Goal: Complete application form: Complete application form

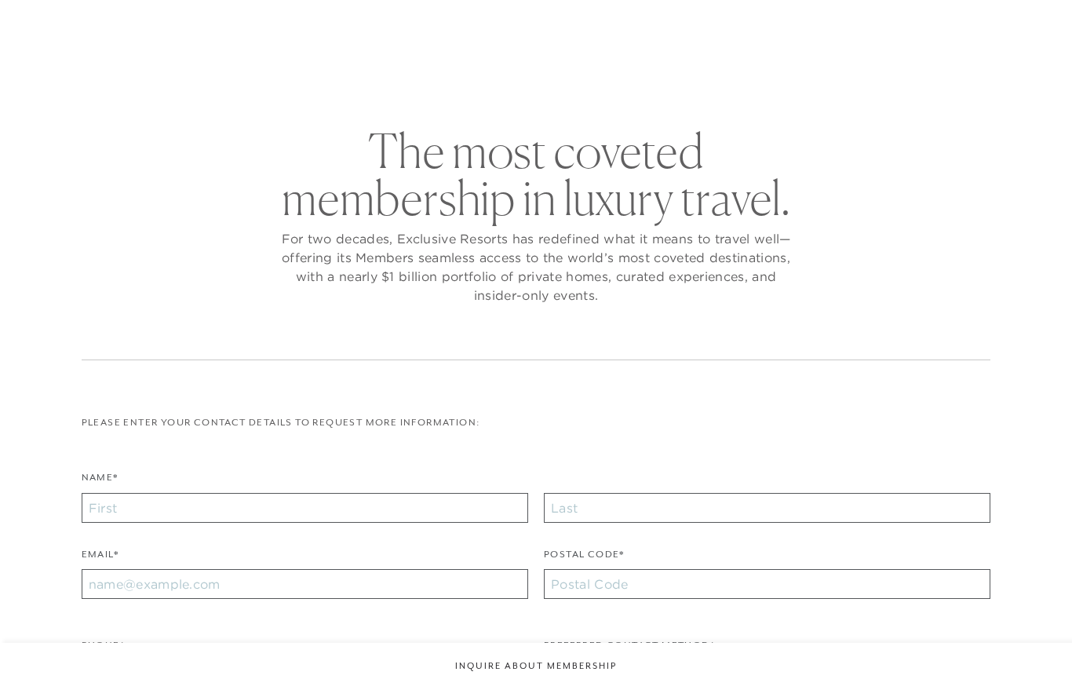
checkbox input "false"
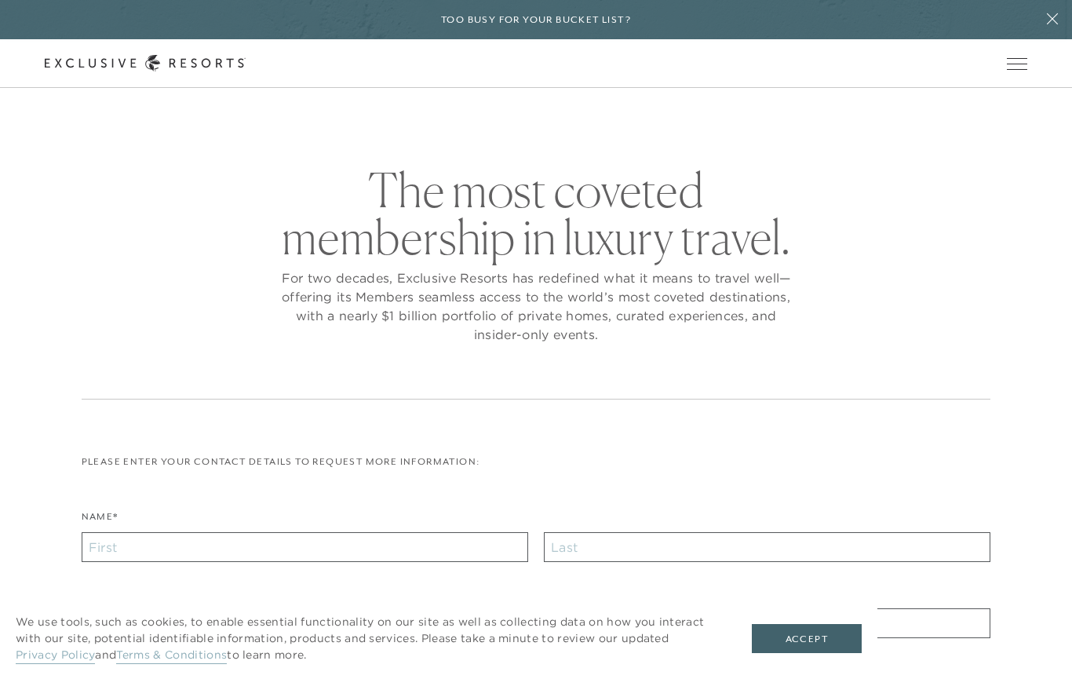
click at [385, 506] on div "Please enter your contact details to request more information: Name* Email* Pos…" at bounding box center [537, 685] width 910 height 461
click at [359, 548] on input "Name*" at bounding box center [305, 547] width 447 height 30
type input "[EMAIL_ADDRESS][DOMAIN_NAME]"
type input "[PERSON_NAME]"
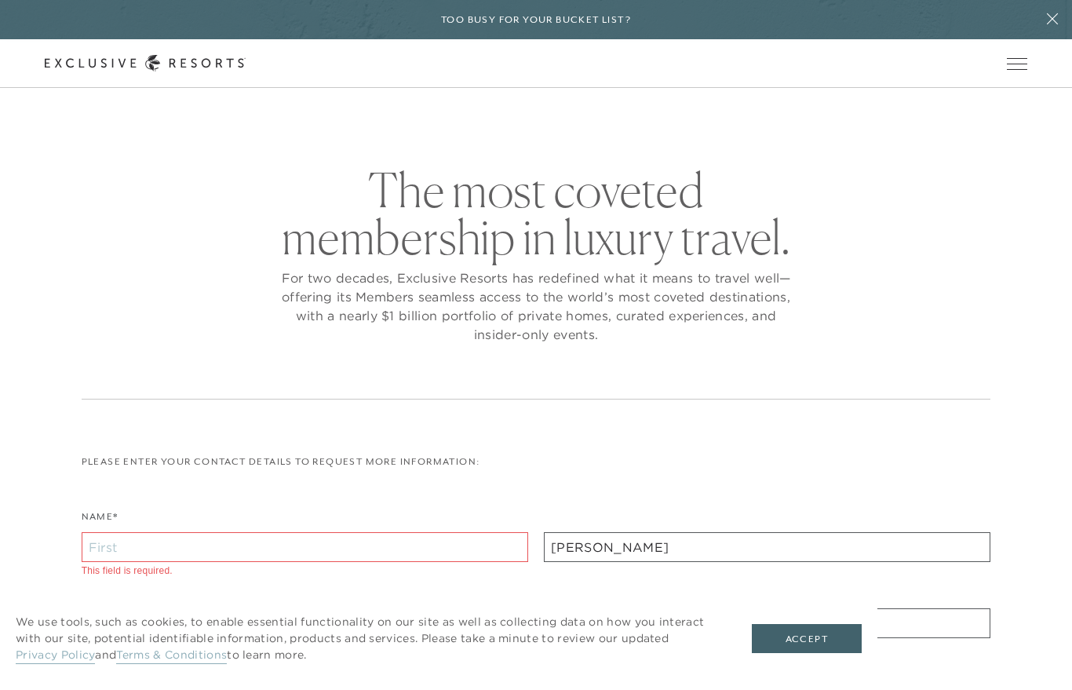
type input "94920"
type input "Charan"
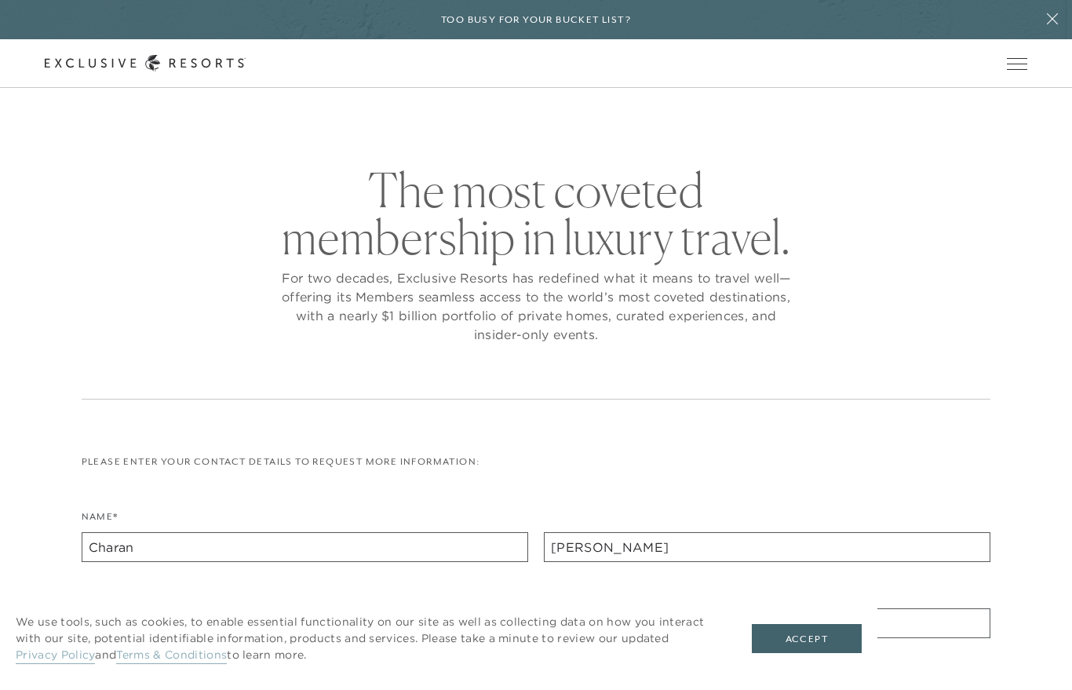
click at [820, 637] on button "Accept" at bounding box center [807, 639] width 110 height 30
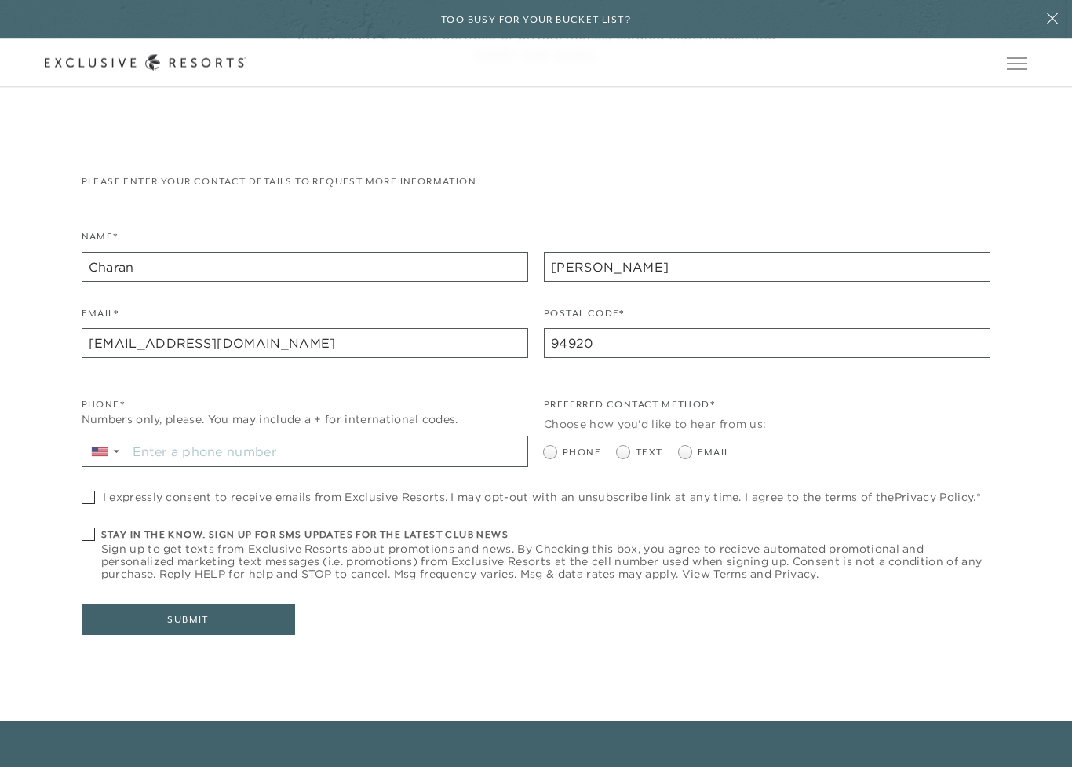
scroll to position [416, 0]
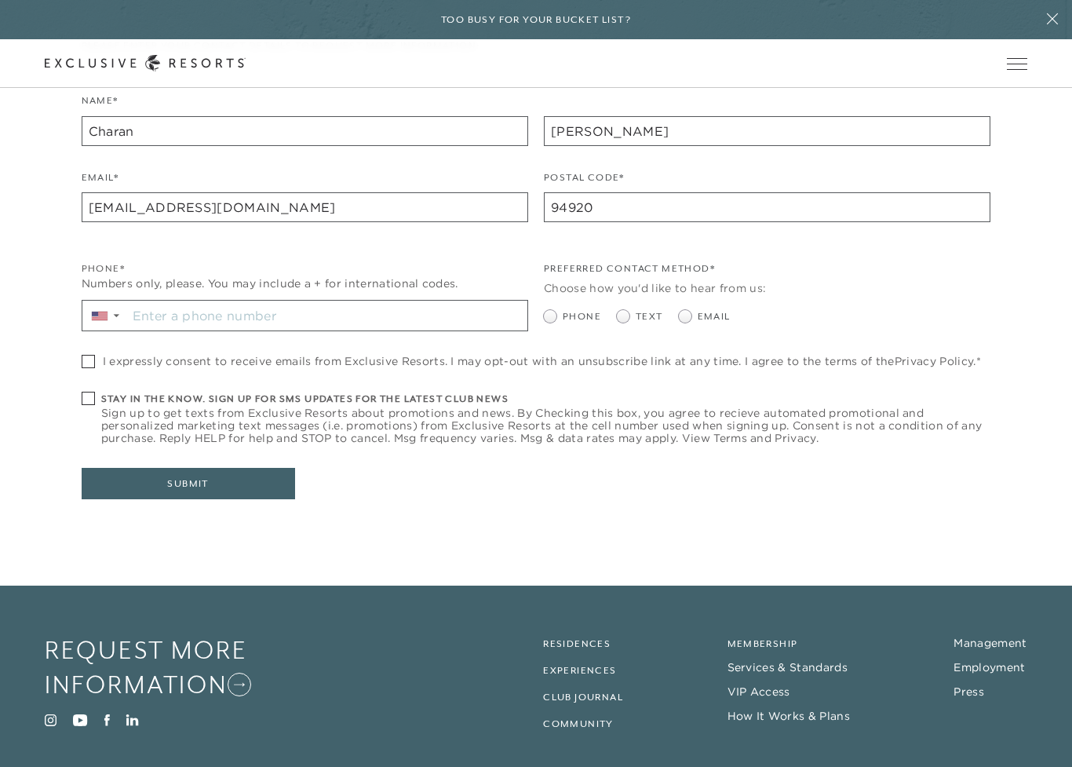
click at [89, 359] on span at bounding box center [88, 361] width 13 height 13
checkbox input "true"
click at [78, 389] on div "The most coveted membership in luxury travel. For two decades, Exclusive Resort…" at bounding box center [535, 152] width 999 height 804
click at [91, 393] on span at bounding box center [88, 398] width 13 height 13
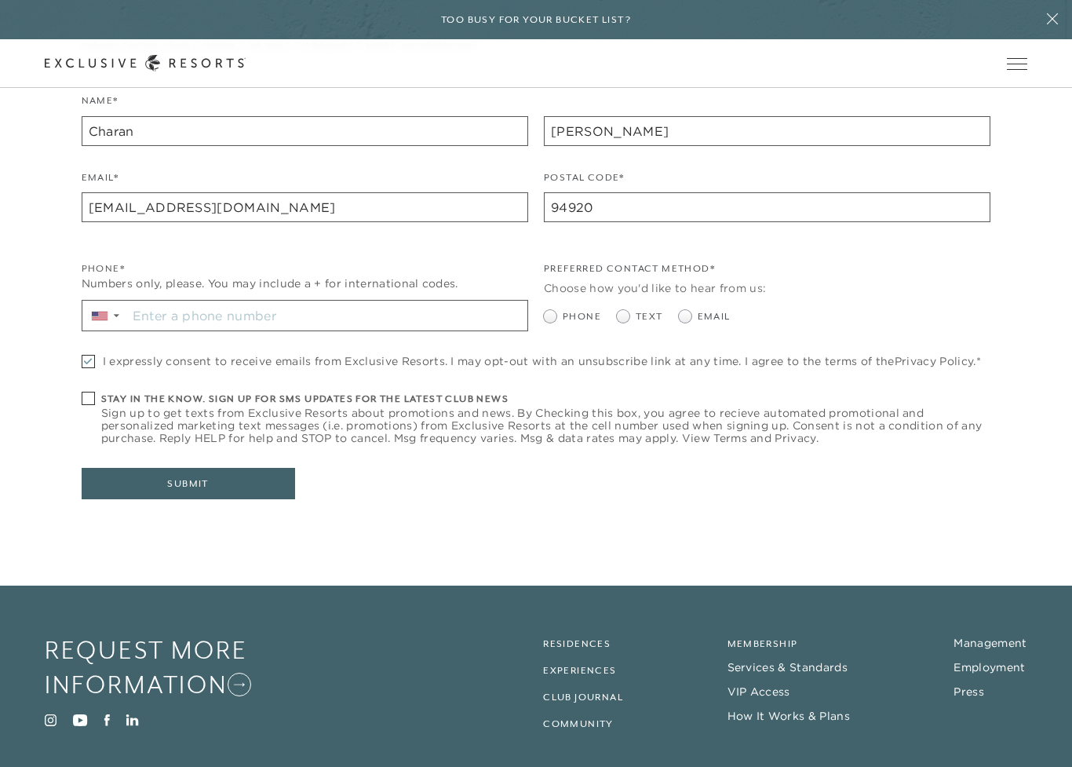
checkbox input "true"
click at [615, 323] on div "Preferred Contact Method* Choose how you'd like to hear from us: Phone Text Ema…" at bounding box center [767, 304] width 447 height 86
click at [629, 319] on span at bounding box center [626, 316] width 19 height 13
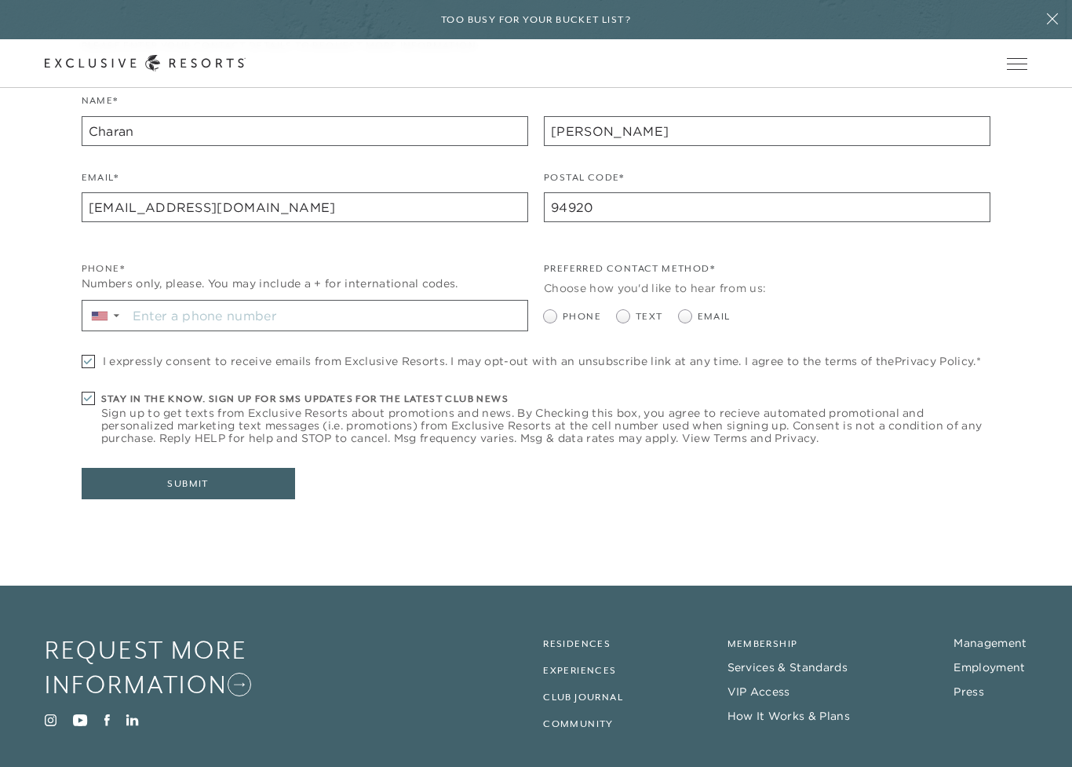
radio input "true"
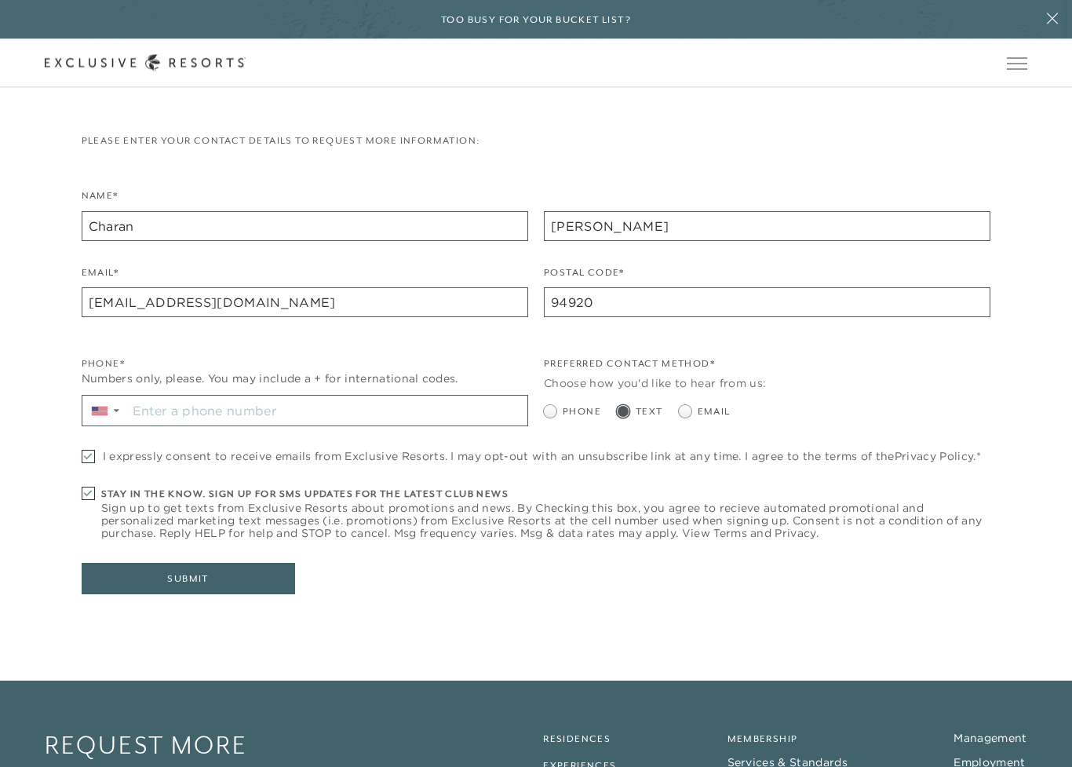
scroll to position [322, 0]
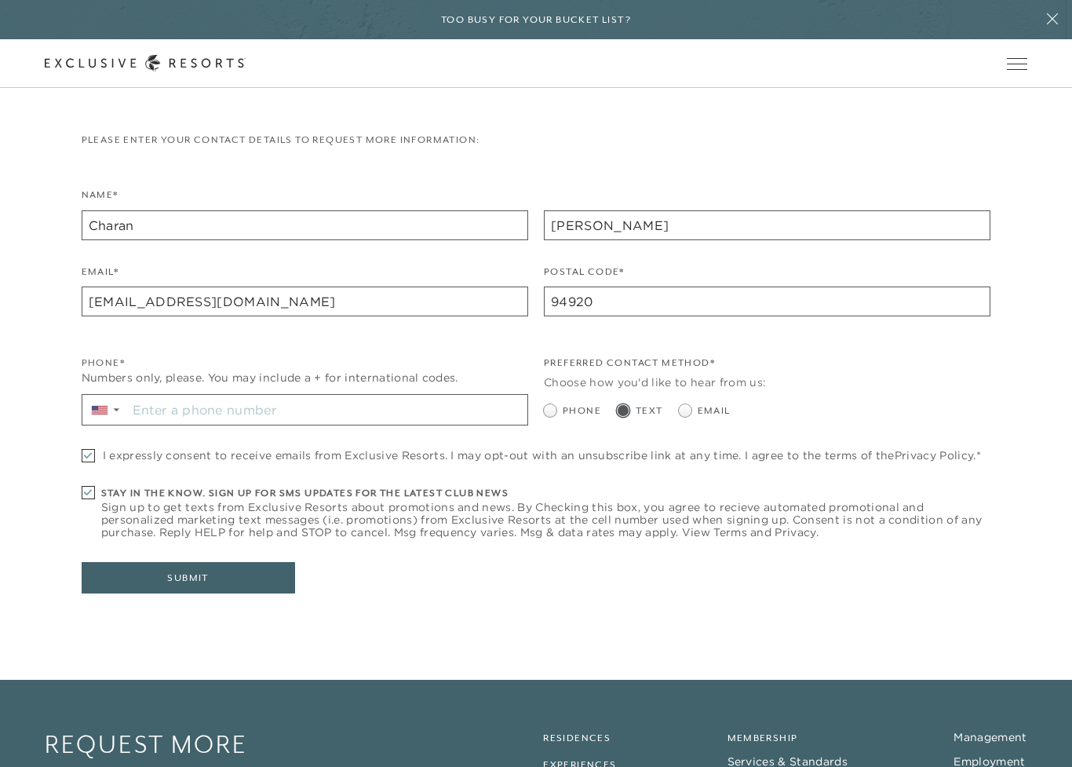
click at [284, 395] on input "Stay in the know. Sign up for sms updates for the latest club news Sign up to g…" at bounding box center [327, 410] width 400 height 30
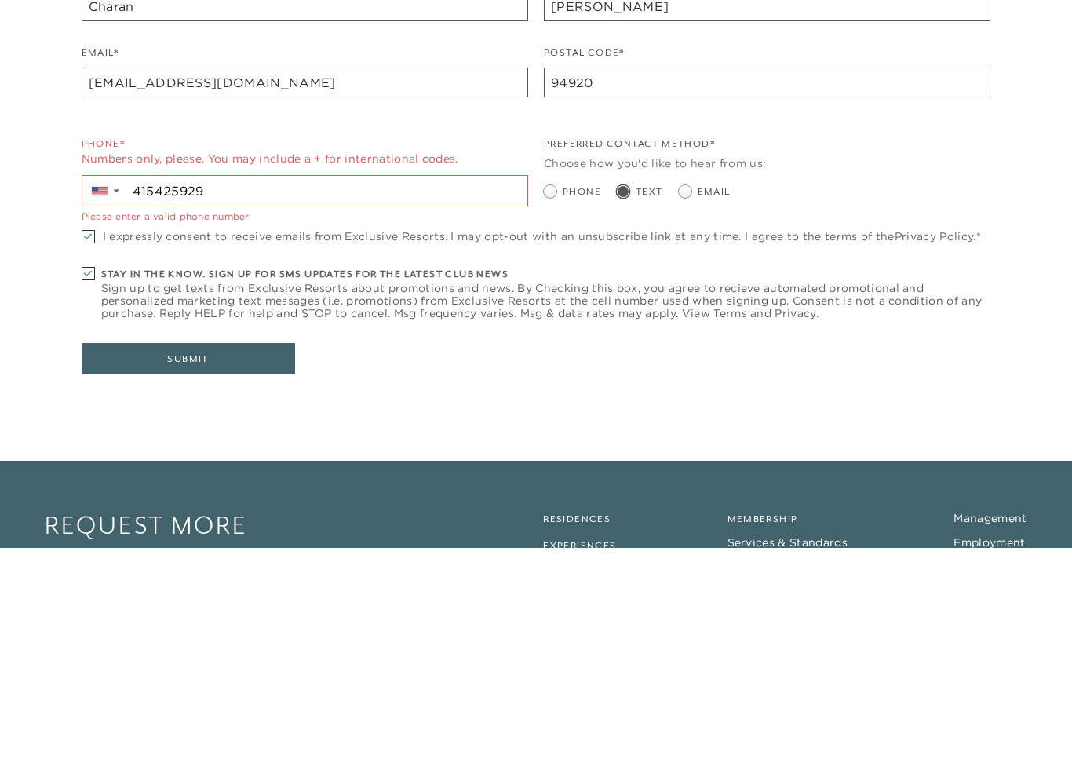
type input "[PHONE_NUMBER]"
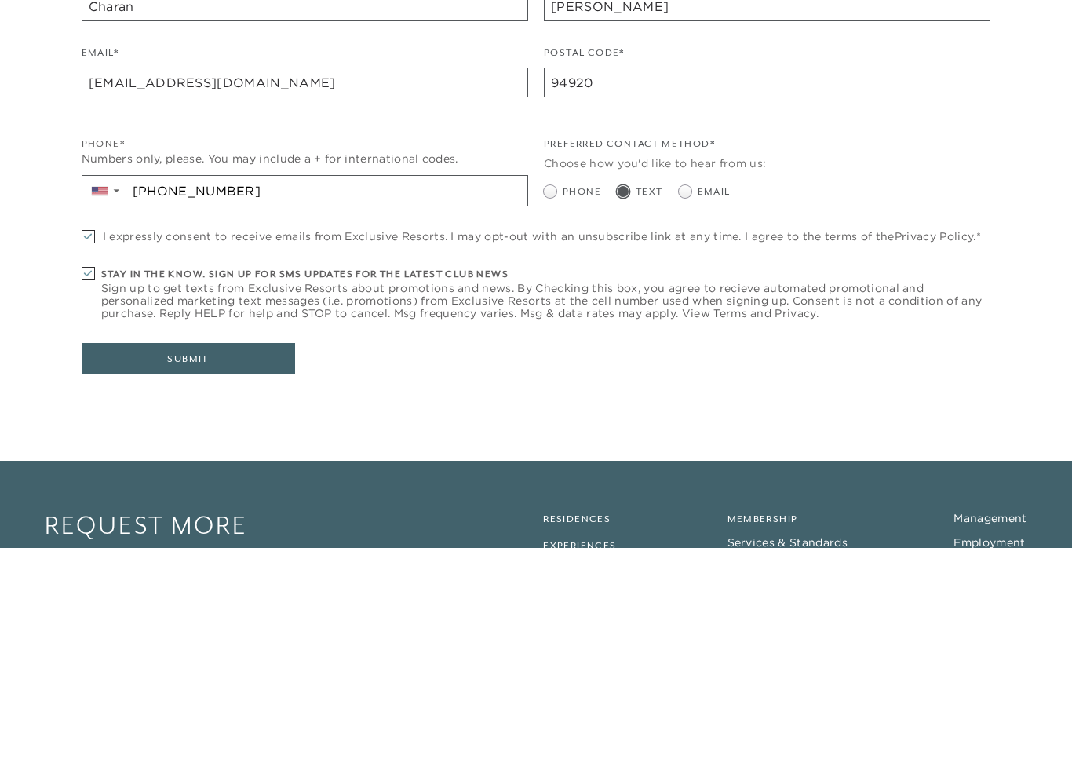
scroll to position [499, 0]
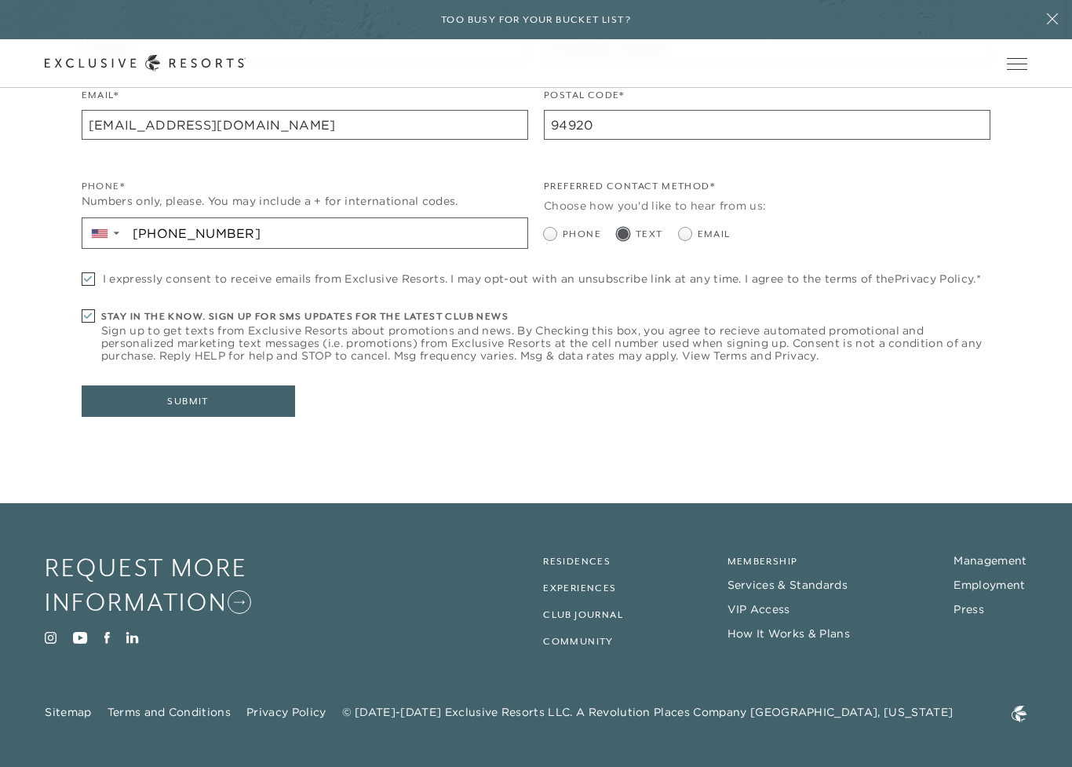
click at [180, 391] on button "Submit" at bounding box center [189, 400] width 214 height 31
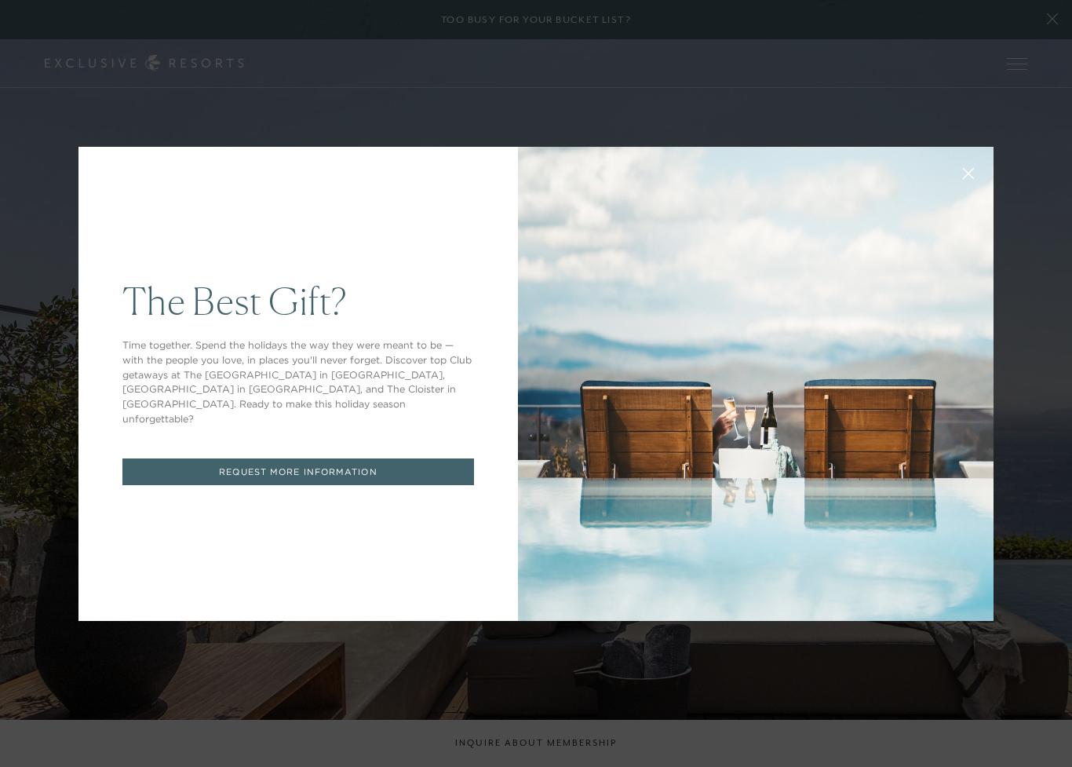
click at [1036, 23] on div "The Best Gift? Time together. Spend the holidays the way they were meant to be …" at bounding box center [536, 383] width 1072 height 767
click at [1059, 24] on div "The Best Gift? Time together. Spend the holidays the way they were meant to be …" at bounding box center [536, 383] width 1072 height 767
click at [1041, 31] on div "The Best Gift? Time together. Spend the holidays the way they were meant to be …" at bounding box center [536, 383] width 1072 height 767
